Goal: Ask a question

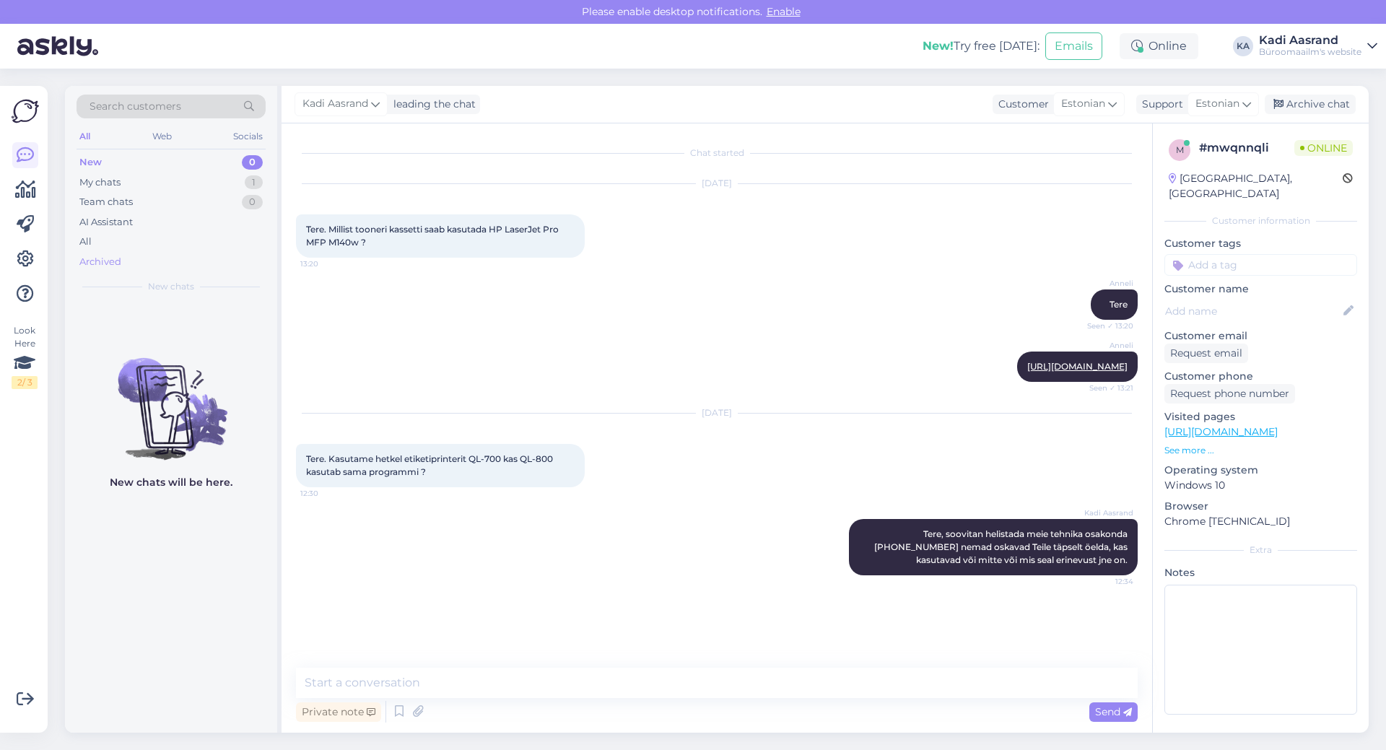
click at [129, 268] on div "Archived" at bounding box center [171, 262] width 189 height 20
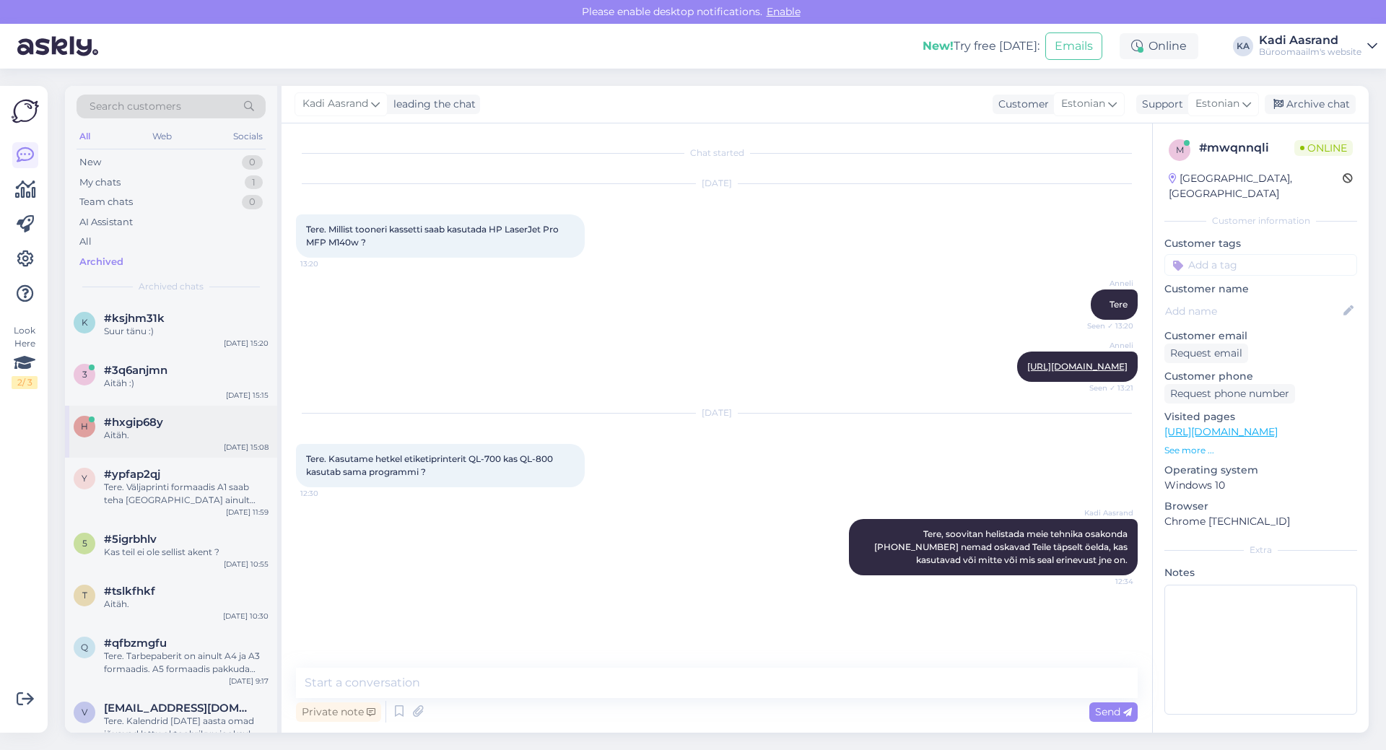
click at [115, 439] on div "Aitäh." at bounding box center [186, 435] width 165 height 13
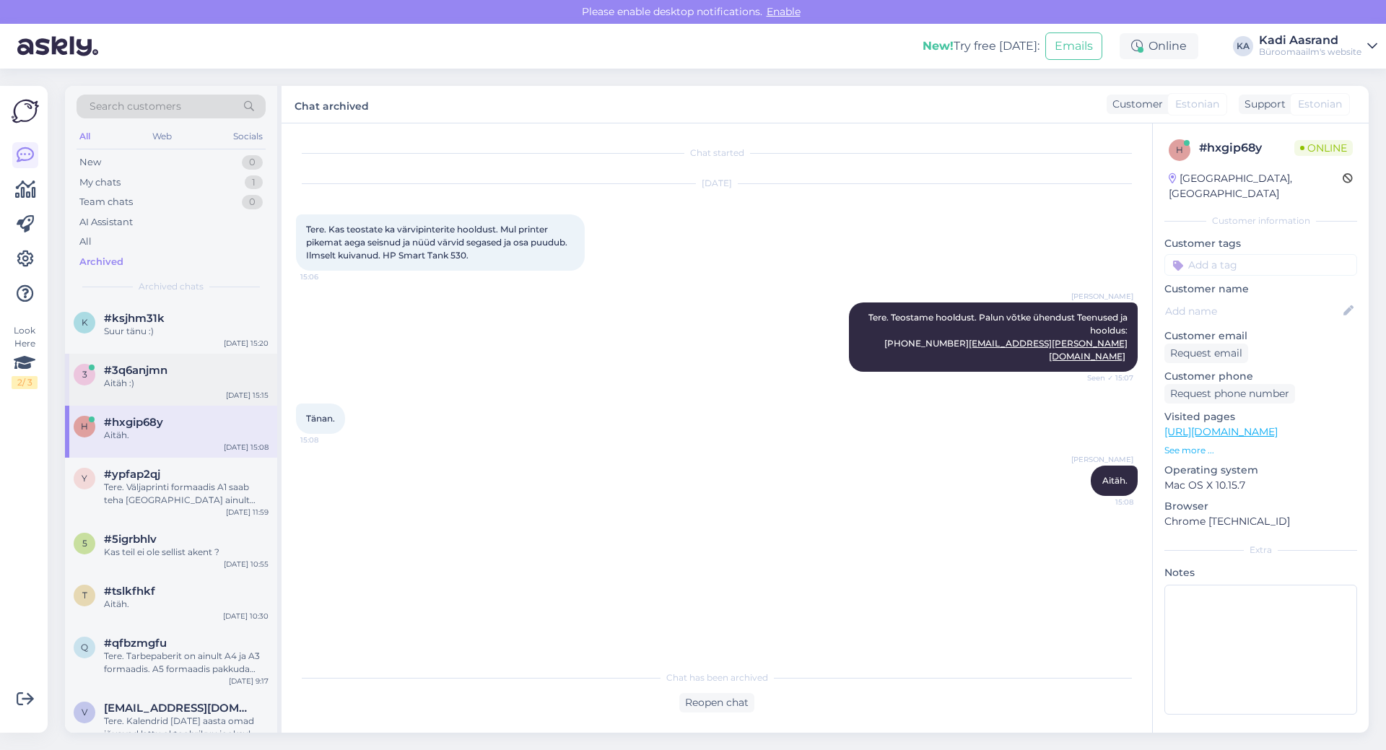
click at [154, 372] on span "#3q6anjmn" at bounding box center [136, 370] width 64 height 13
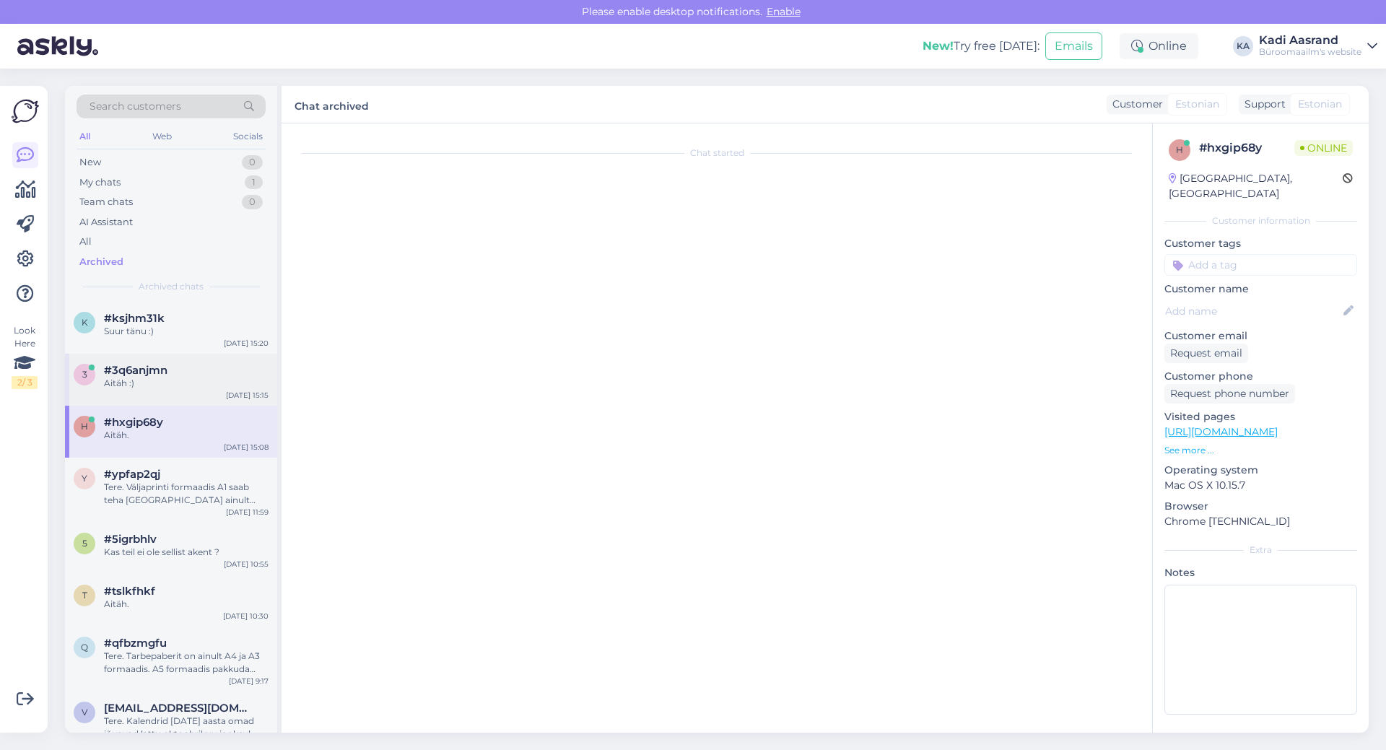
scroll to position [382, 0]
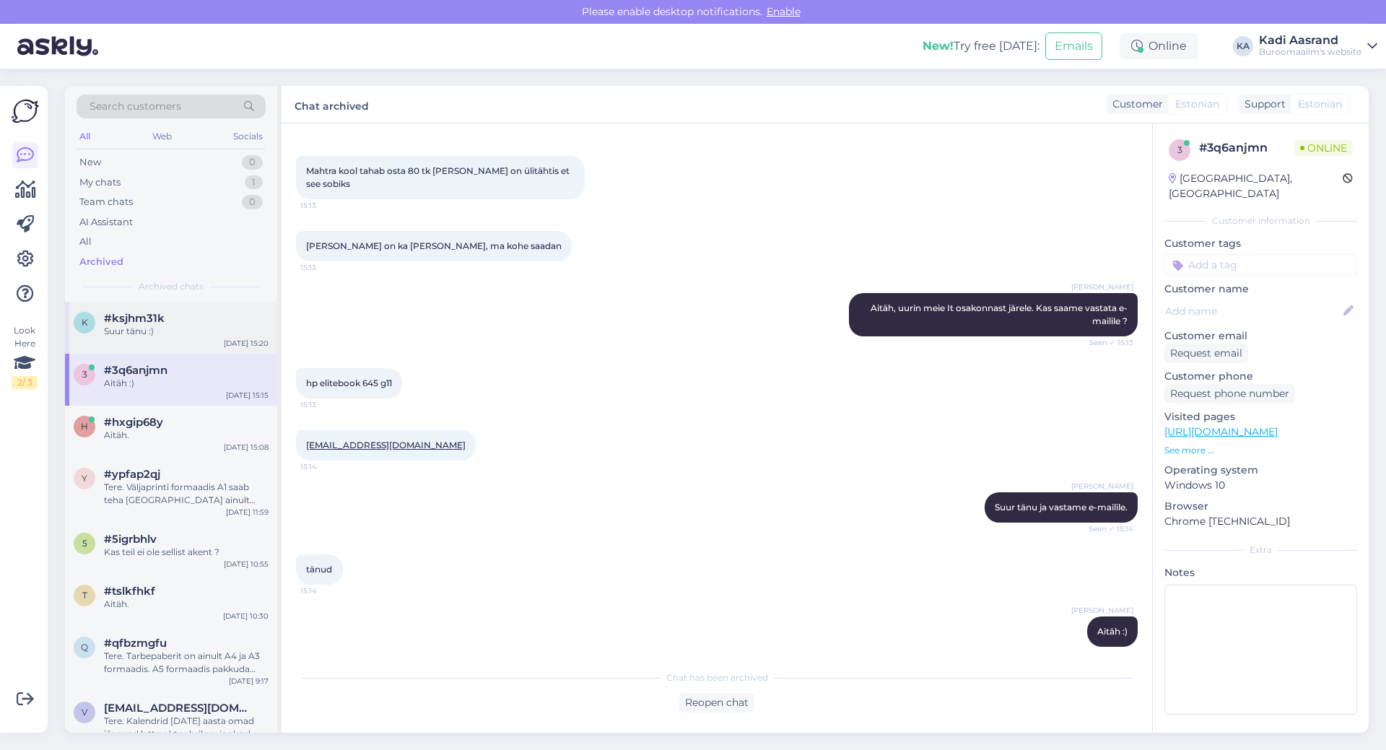
click at [175, 318] on div "#ksjhm31k" at bounding box center [186, 318] width 165 height 13
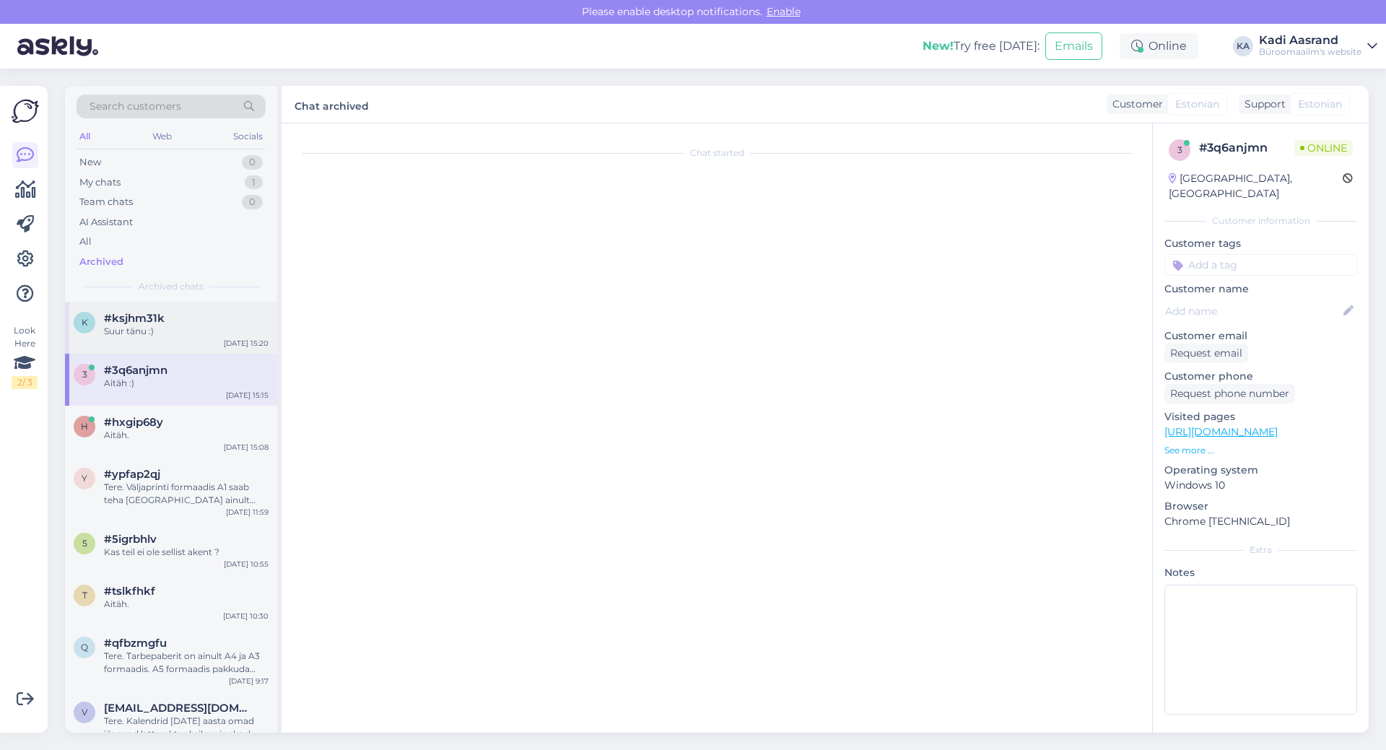
scroll to position [1839, 0]
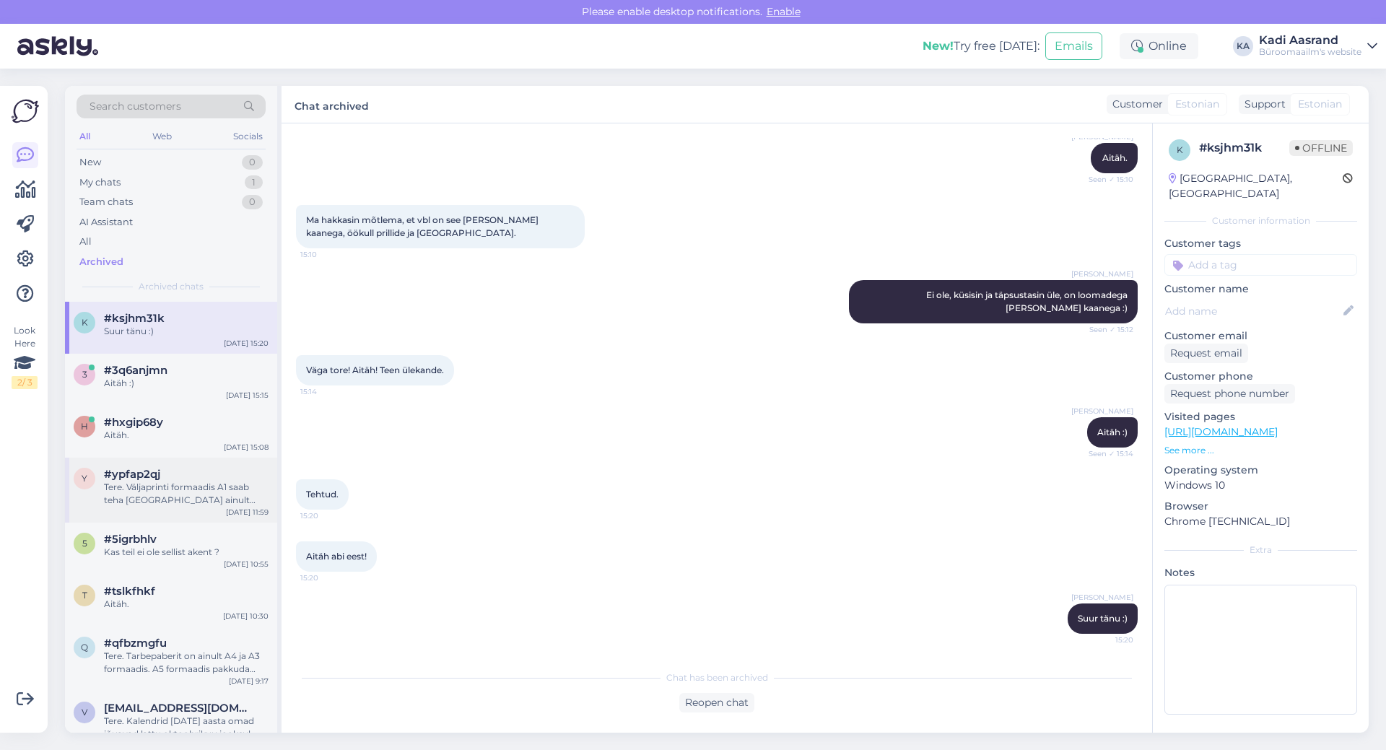
click at [175, 492] on div "Tere. Väljaprinti formaadis A1 saab teha [GEOGRAPHIC_DATA] ainult meie [GEOGRAP…" at bounding box center [186, 494] width 165 height 26
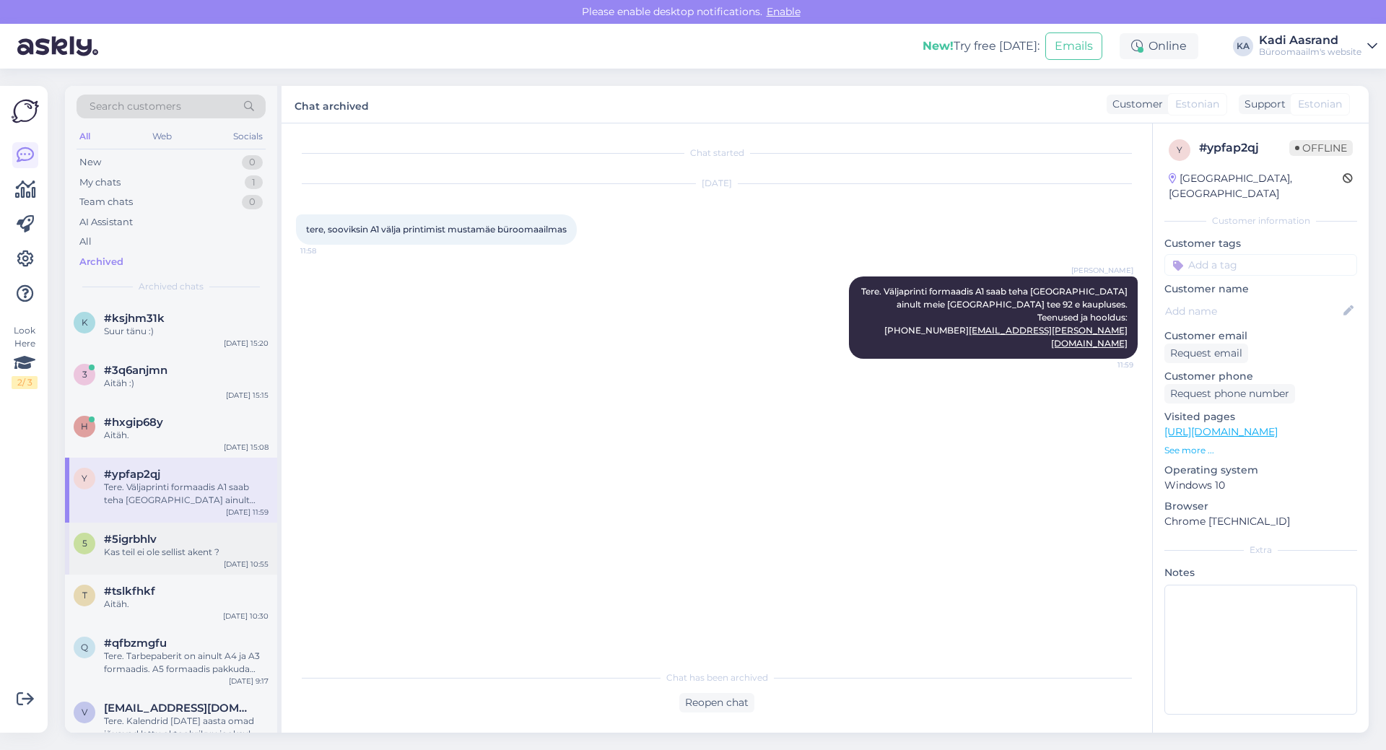
click at [186, 562] on div "5 #5igrbhlv Kas teil ei ole sellist akent ? [DATE] 10:55" at bounding box center [171, 549] width 212 height 52
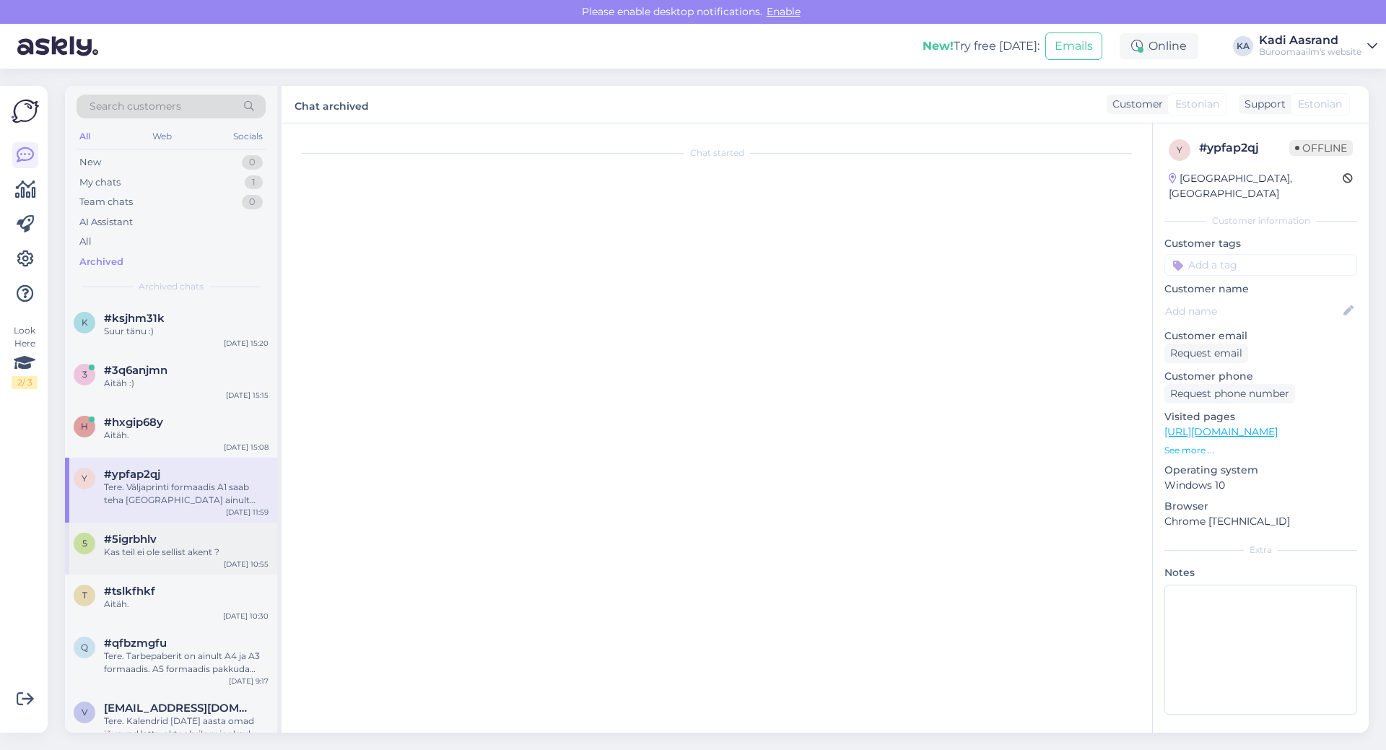
scroll to position [25, 0]
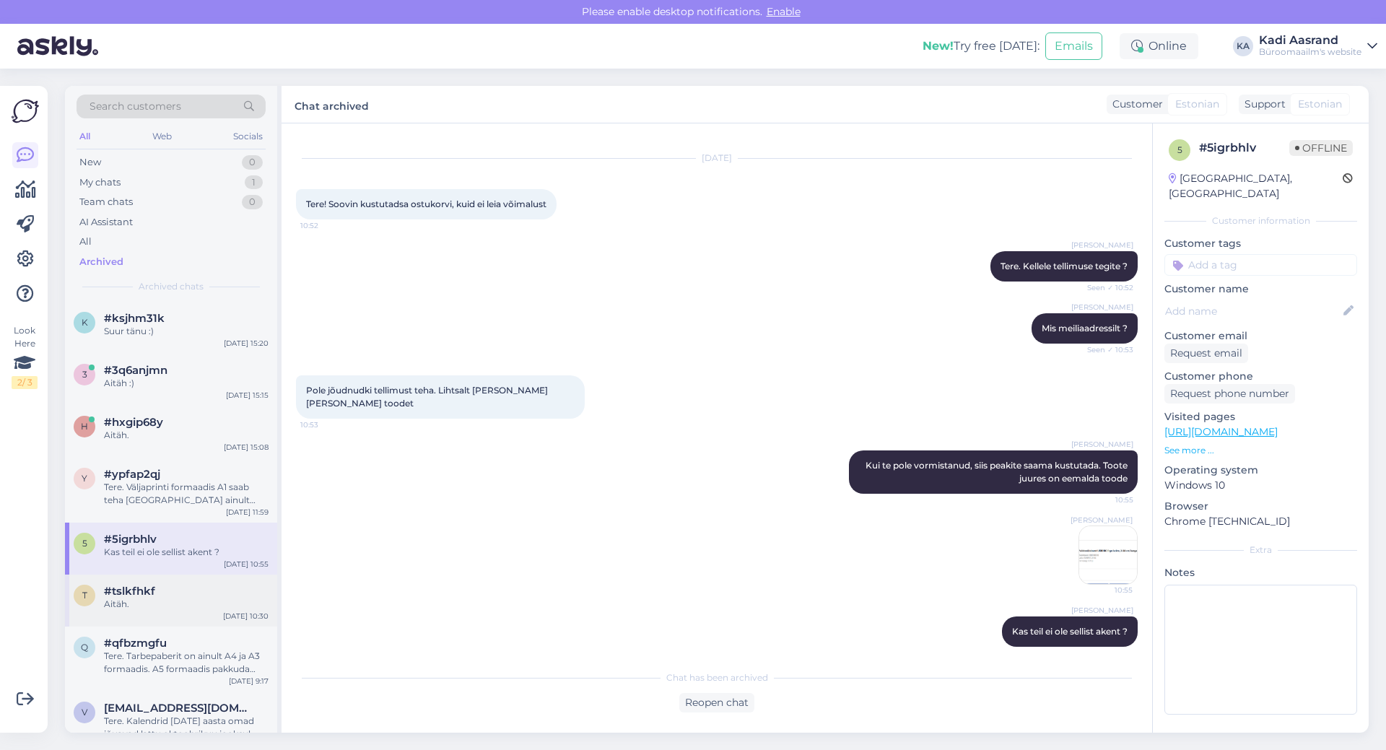
click at [178, 611] on div "t #tslkfhkf Aitäh. [DATE] 10:30" at bounding box center [171, 601] width 212 height 52
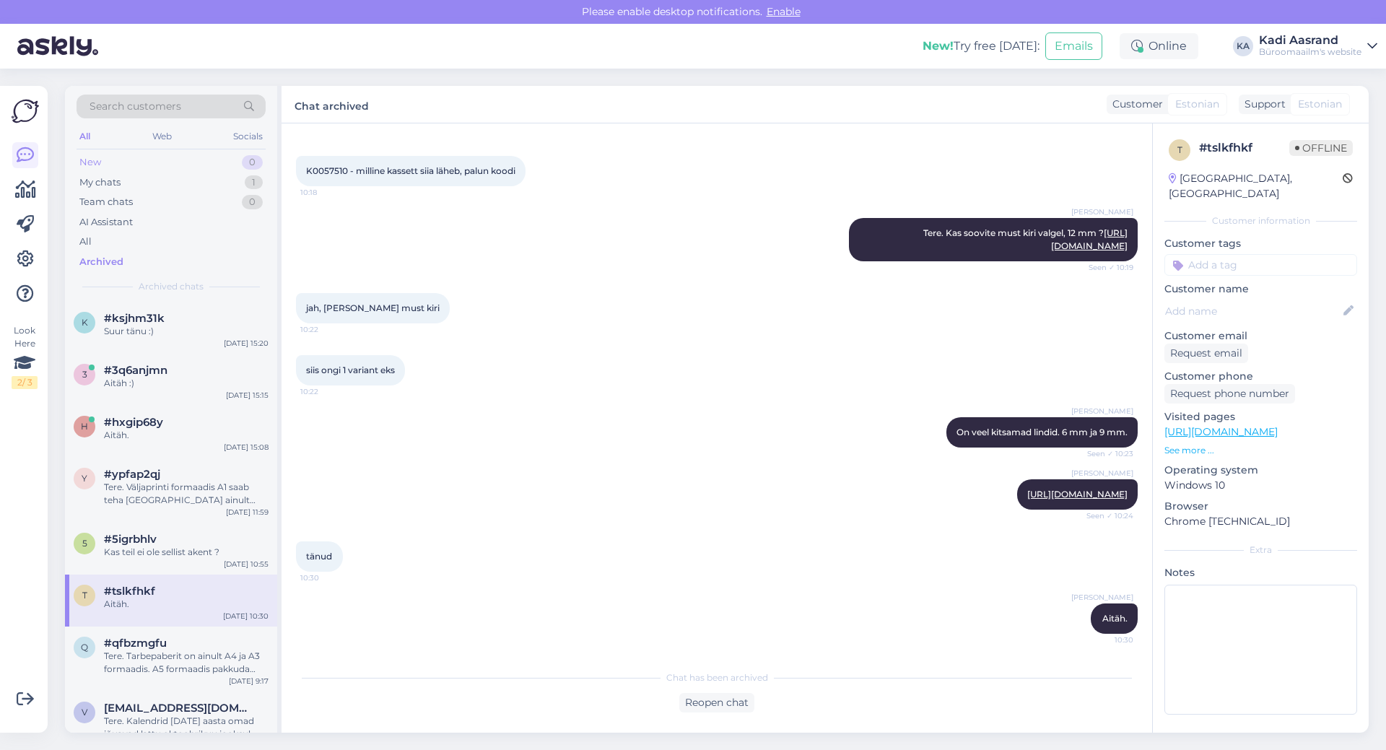
click at [99, 167] on div "New" at bounding box center [90, 162] width 22 height 14
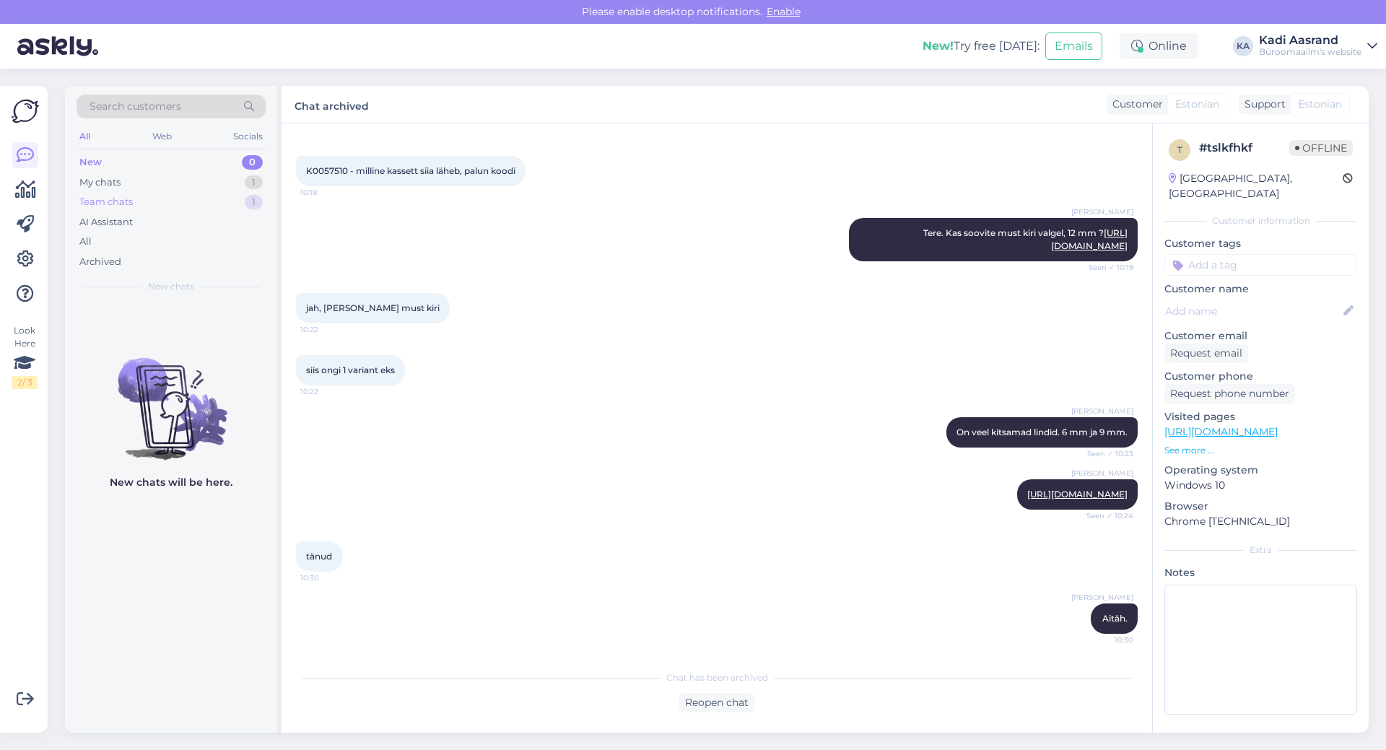
click at [142, 205] on div "Team chats 1" at bounding box center [171, 202] width 189 height 20
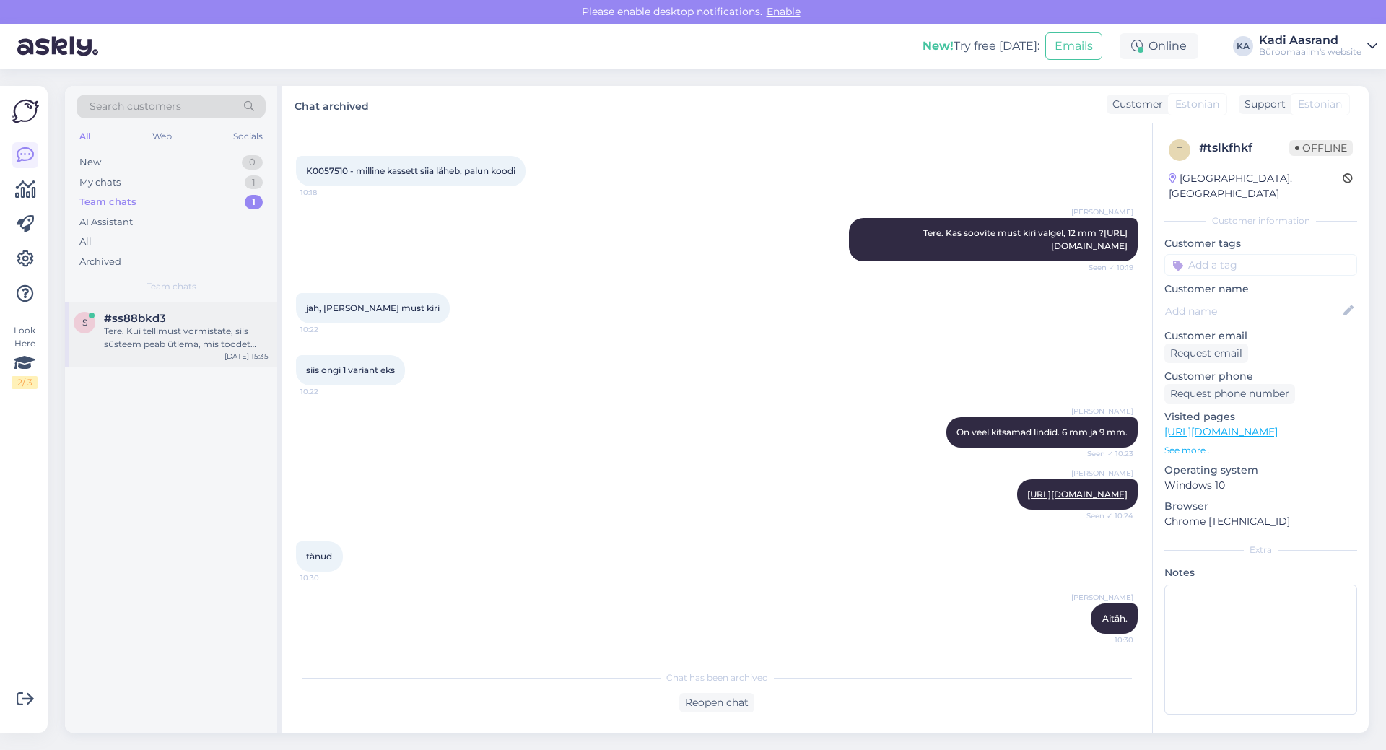
click at [199, 339] on div "Tere. Kui tellimust vormistate, siis süsteem peab ütlema, mis toodet laos ei ol…" at bounding box center [186, 338] width 165 height 26
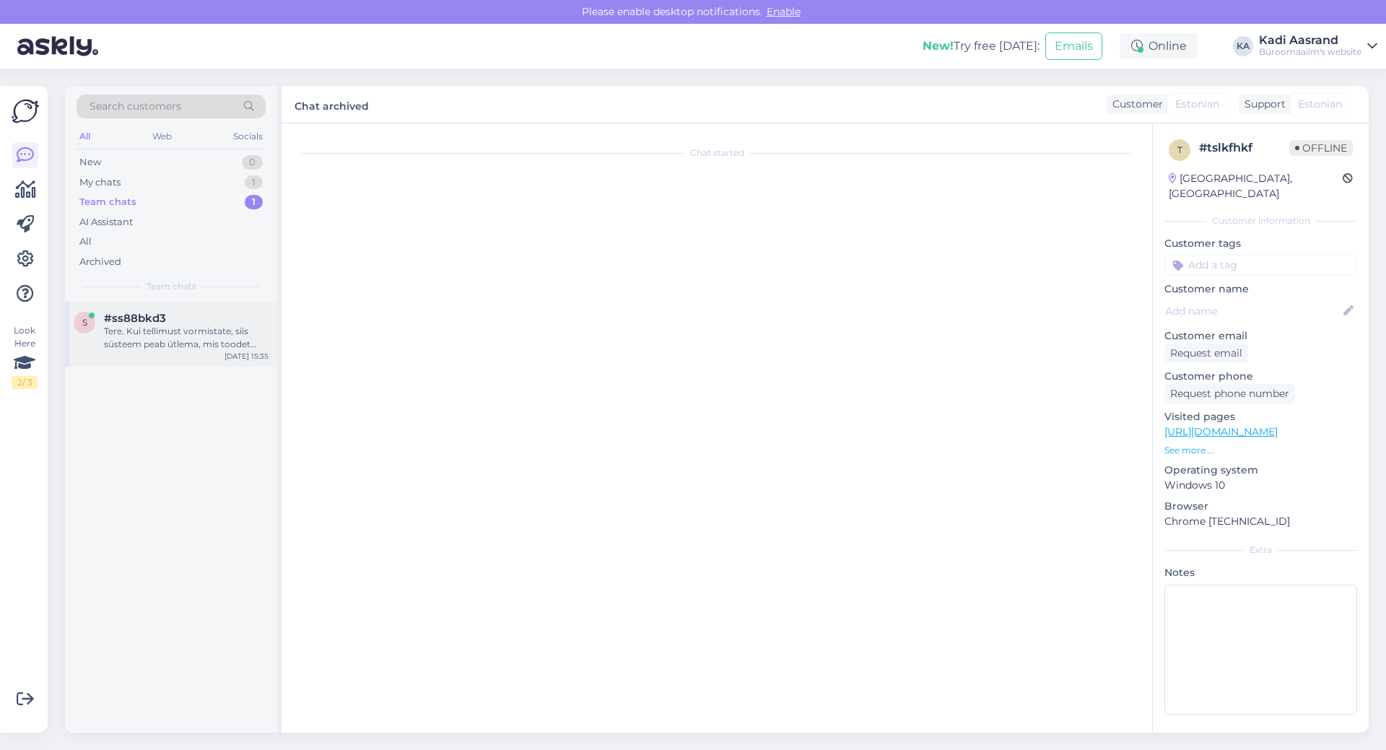
scroll to position [0, 0]
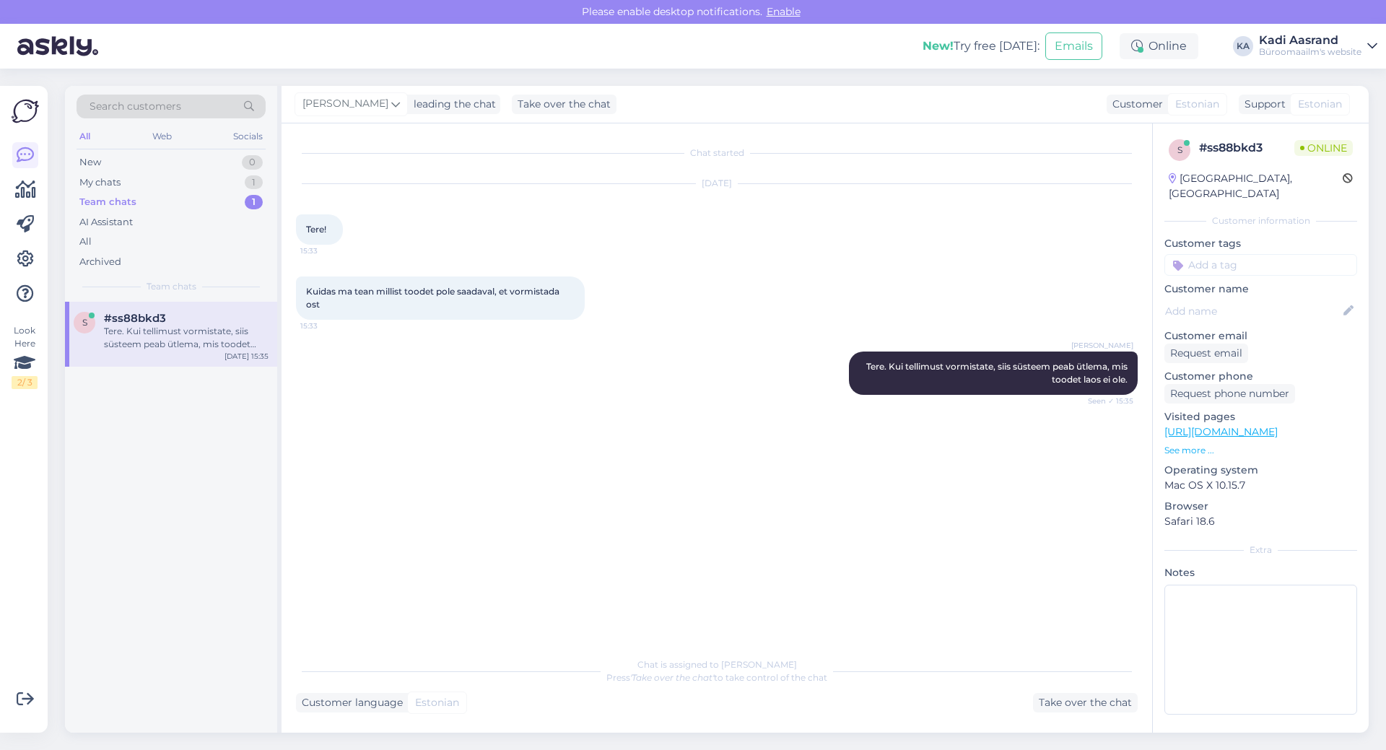
click at [387, 352] on div "[PERSON_NAME] Tere. Kui tellimust vormistate, siis süsteem peab ütlema, mis too…" at bounding box center [717, 373] width 842 height 75
